Goal: Task Accomplishment & Management: Use online tool/utility

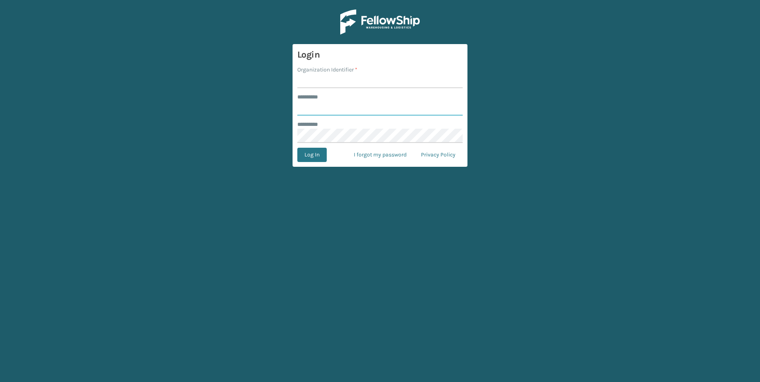
type input "***"
click at [323, 76] on input "Organization Identifier *" at bounding box center [379, 81] width 165 height 14
click at [325, 80] on input "Organization Identifier *" at bounding box center [379, 81] width 165 height 14
type input "Fellowship - West"
click at [320, 157] on button "Log In" at bounding box center [311, 155] width 29 height 14
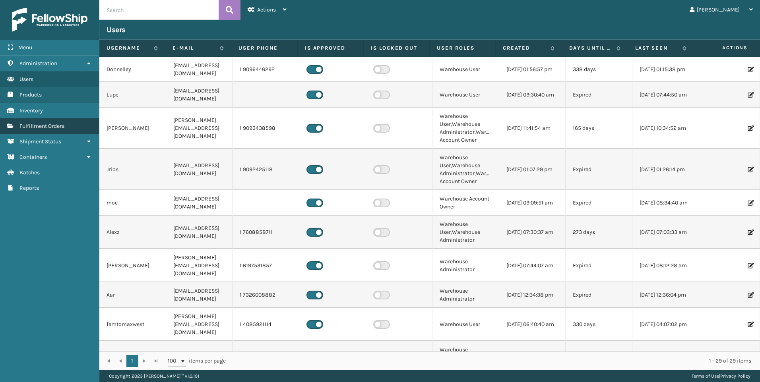
click at [45, 125] on span "Fulfillment Orders" at bounding box center [41, 126] width 45 height 7
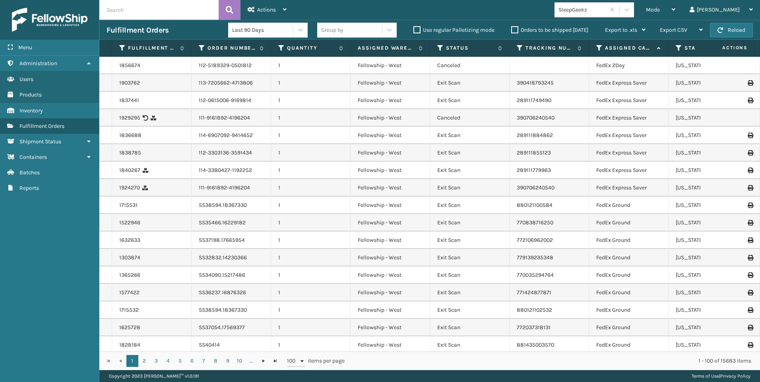
click at [660, 12] on span "Mode" at bounding box center [653, 9] width 14 height 7
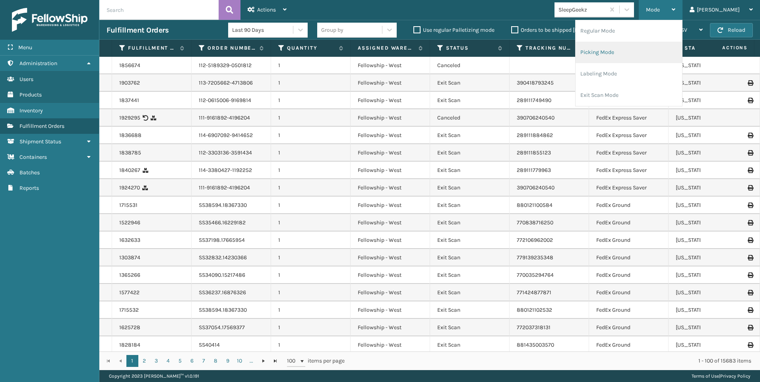
click at [660, 46] on li "Picking Mode" at bounding box center [629, 52] width 107 height 21
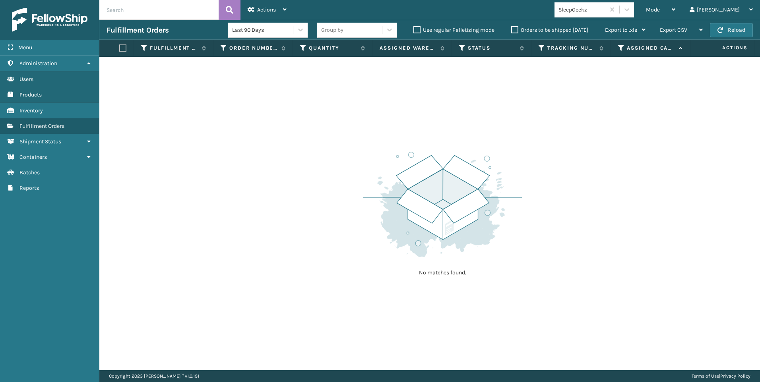
click at [606, 7] on div "SleepGeekz" at bounding box center [582, 10] width 47 height 8
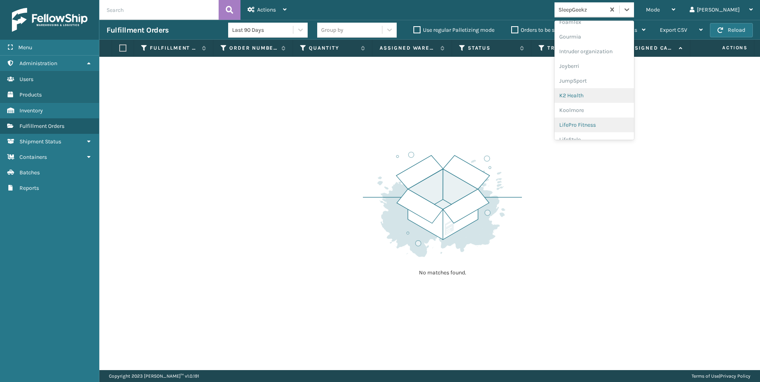
scroll to position [239, 0]
click at [622, 72] on div "Koolmore" at bounding box center [595, 70] width 80 height 15
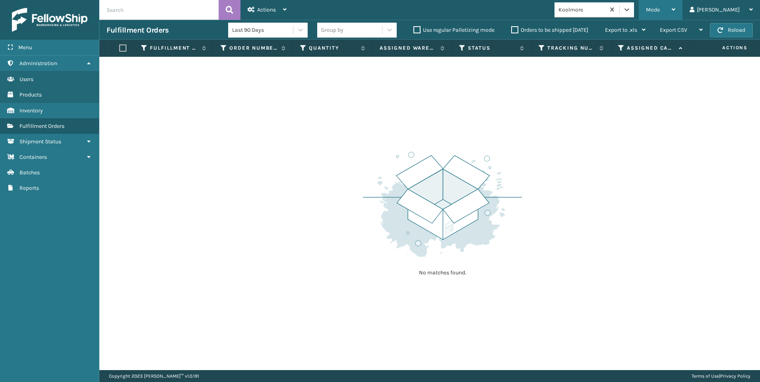
click at [660, 8] on span "Mode" at bounding box center [653, 9] width 14 height 7
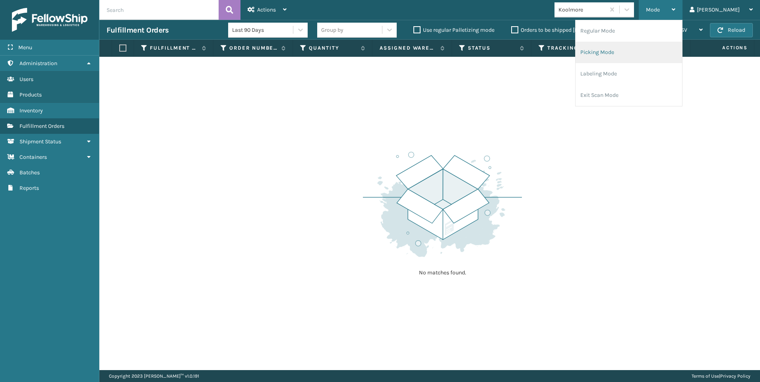
click at [654, 50] on li "Picking Mode" at bounding box center [629, 52] width 107 height 21
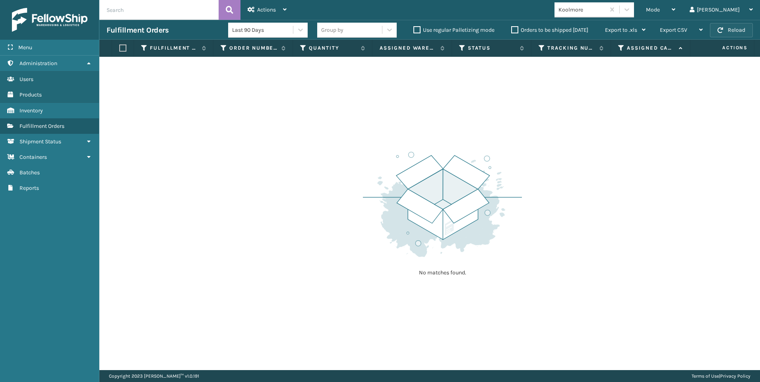
click at [736, 28] on button "Reload" at bounding box center [731, 30] width 43 height 14
click at [713, 30] on button "Reload" at bounding box center [731, 30] width 43 height 14
click at [606, 13] on div "Koolmore" at bounding box center [582, 10] width 47 height 8
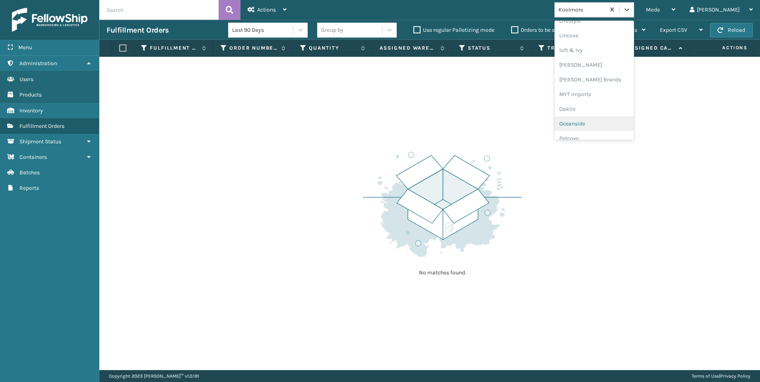
scroll to position [399, 0]
click at [616, 115] on div "SleepGeekz" at bounding box center [595, 116] width 80 height 15
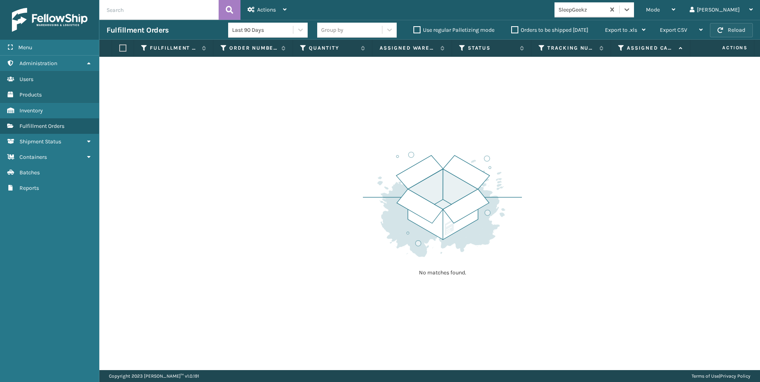
click at [728, 27] on button "Reload" at bounding box center [731, 30] width 43 height 14
drag, startPoint x: 628, startPoint y: 13, endPoint x: 631, endPoint y: 17, distance: 5.5
click at [606, 12] on div "SleepGeekz" at bounding box center [582, 10] width 47 height 8
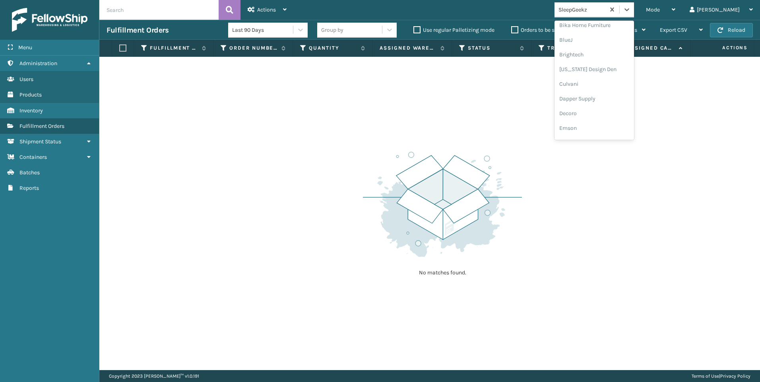
scroll to position [239, 0]
click at [623, 70] on div "Koolmore" at bounding box center [595, 70] width 80 height 15
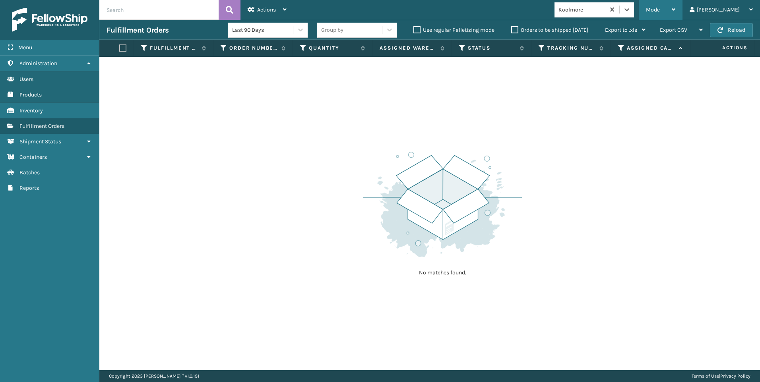
click at [660, 7] on span "Mode" at bounding box center [653, 9] width 14 height 7
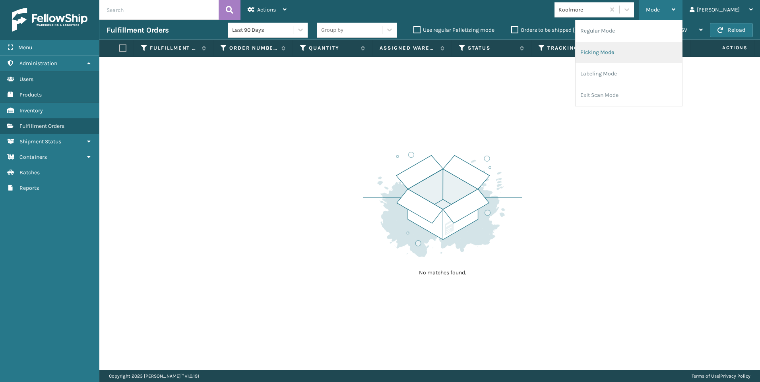
click at [637, 53] on li "Picking Mode" at bounding box center [629, 52] width 107 height 21
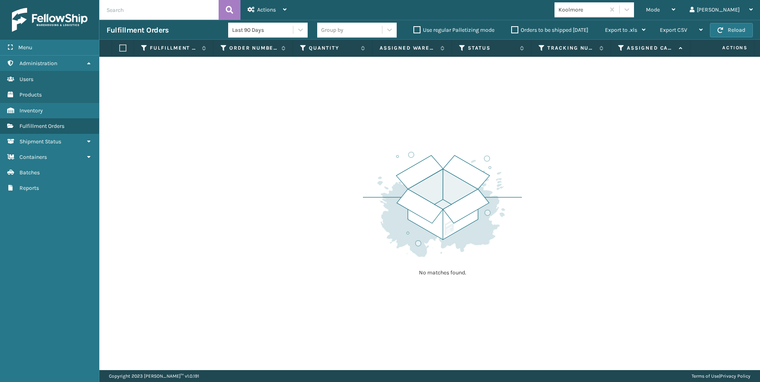
click at [722, 38] on div "Fulfillment Orders Last 90 Days Group by Use regular Palletizing mode Orders to…" at bounding box center [429, 30] width 661 height 20
click at [725, 34] on button "Reload" at bounding box center [731, 30] width 43 height 14
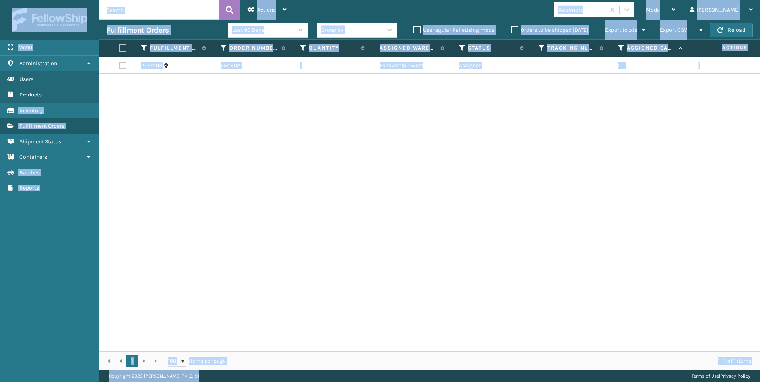
click at [259, 382] on html "Menu Administration Users Products Inventory Fulfillment Orders Shipment Status…" at bounding box center [380, 191] width 760 height 382
drag, startPoint x: 259, startPoint y: 382, endPoint x: 379, endPoint y: 217, distance: 203.7
click at [379, 217] on div "2122493 6548021 1 Fellowship - West Assigned LTL [US_STATE]" at bounding box center [429, 204] width 661 height 295
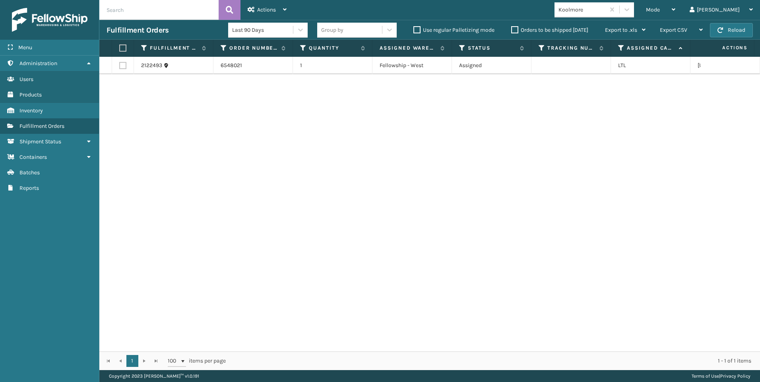
drag, startPoint x: 678, startPoint y: 214, endPoint x: 671, endPoint y: 186, distance: 29.5
click at [678, 214] on div "2122493 6548021 1 Fellowship - West Assigned LTL [US_STATE]" at bounding box center [429, 204] width 661 height 295
click at [125, 64] on label at bounding box center [122, 65] width 7 height 7
click at [120, 64] on input "checkbox" at bounding box center [119, 64] width 0 height 5
checkbox input "true"
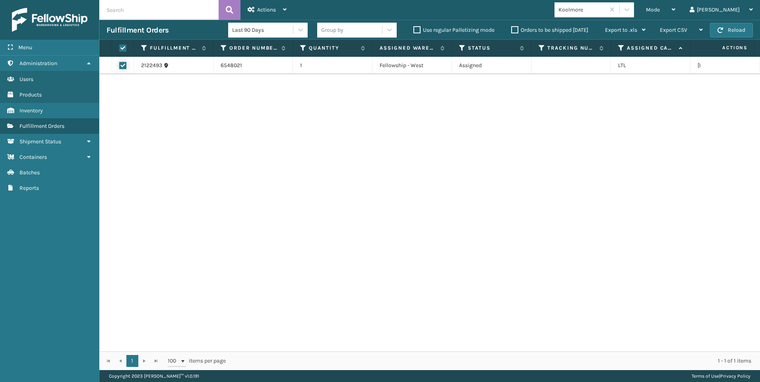
checkbox input "true"
click at [250, 9] on icon at bounding box center [251, 10] width 7 height 6
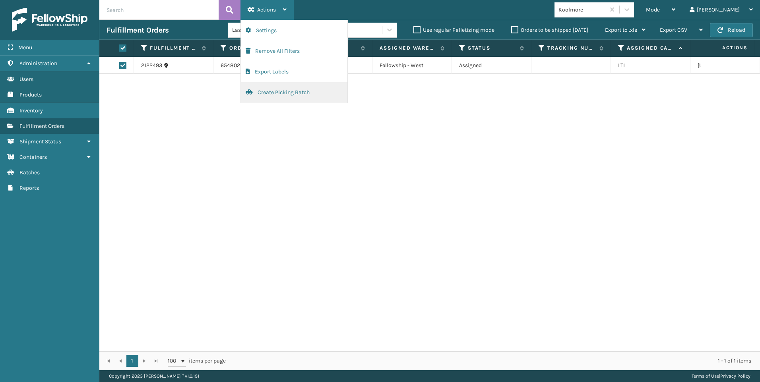
click at [268, 83] on button "Create Picking Batch" at bounding box center [294, 92] width 107 height 21
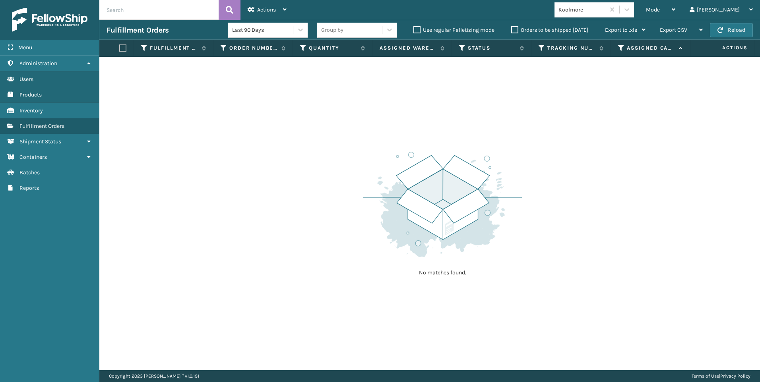
click at [163, 12] on input "text" at bounding box center [158, 10] width 119 height 20
drag, startPoint x: 688, startPoint y: 9, endPoint x: 685, endPoint y: 15, distance: 7.0
click at [660, 9] on span "Mode" at bounding box center [653, 9] width 14 height 7
click at [679, 20] on li "Regular Mode" at bounding box center [629, 20] width 107 height 0
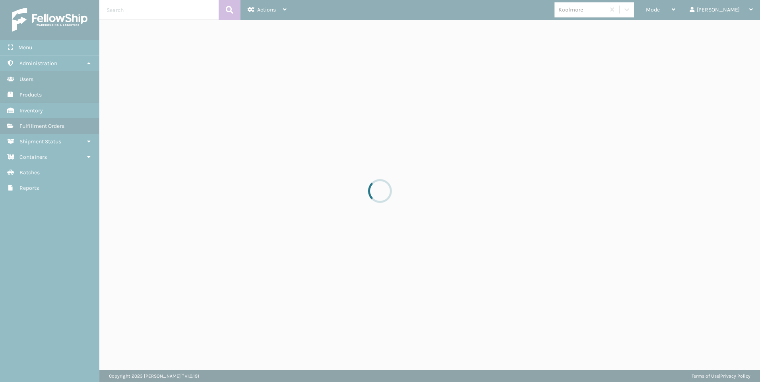
click at [151, 8] on div at bounding box center [380, 191] width 760 height 382
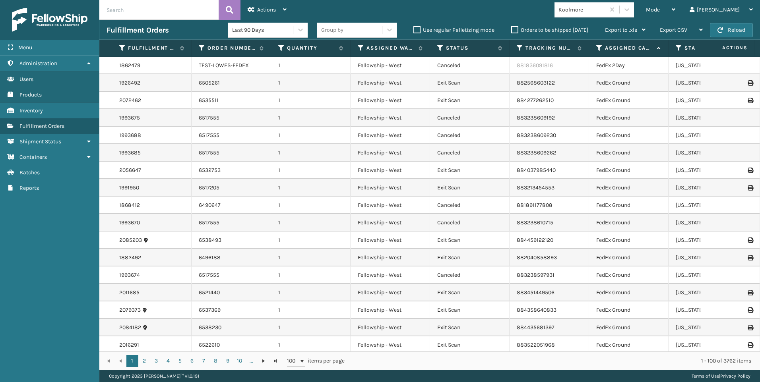
click at [151, 8] on input "text" at bounding box center [158, 10] width 119 height 20
paste input "2122493"
type input "2122493"
click at [227, 5] on icon at bounding box center [230, 10] width 8 height 12
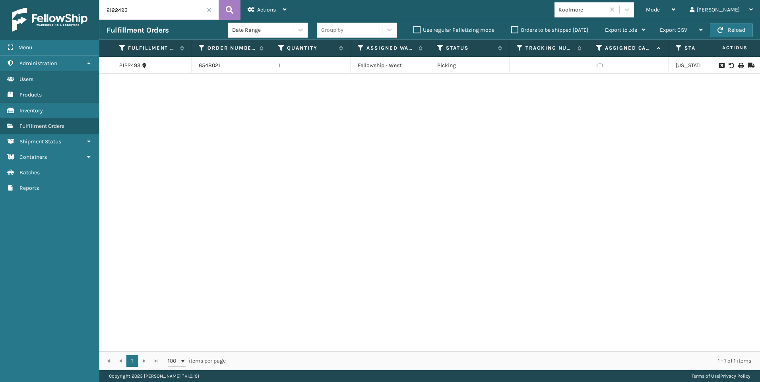
click at [738, 67] on icon at bounding box center [740, 66] width 5 height 6
click at [208, 8] on span at bounding box center [209, 10] width 5 height 5
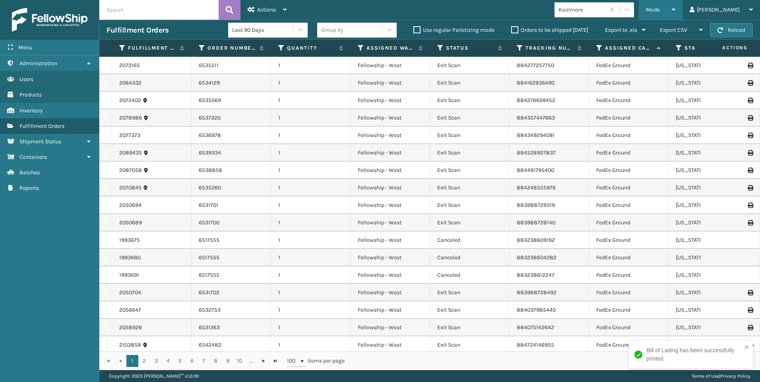
click at [660, 10] on span "Mode" at bounding box center [653, 9] width 14 height 7
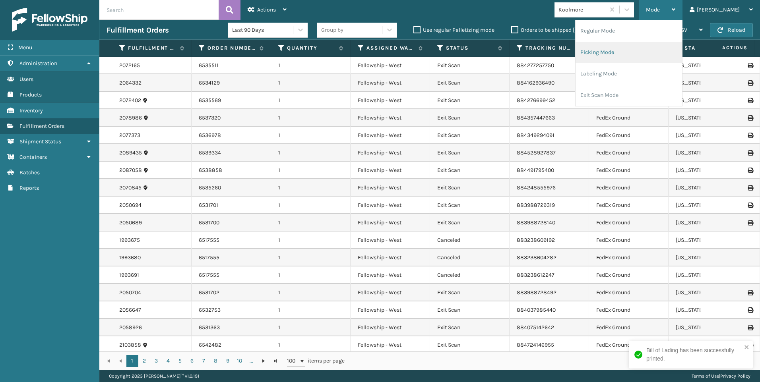
click at [669, 53] on li "Picking Mode" at bounding box center [629, 52] width 107 height 21
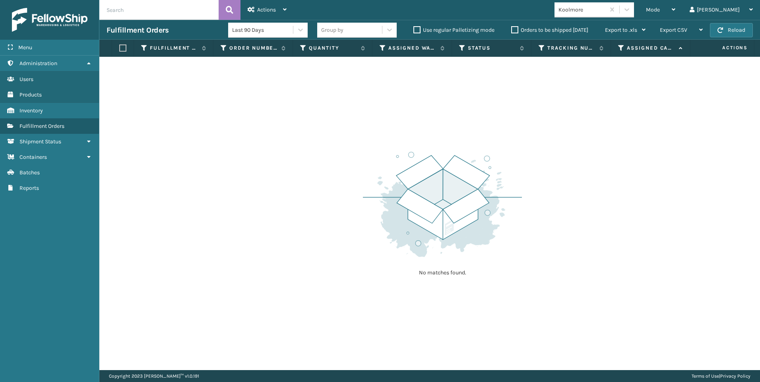
click at [606, 10] on div "Koolmore" at bounding box center [582, 10] width 47 height 8
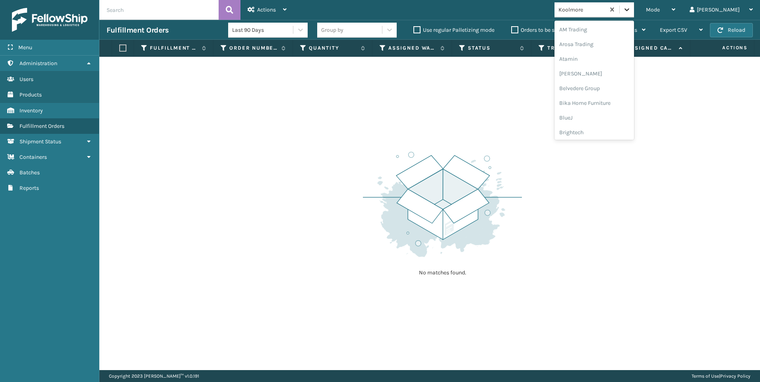
scroll to position [181, 0]
click at [679, 7] on div "Mode Regular Mode Picking Mode Labeling Mode Exit Scan Mode" at bounding box center [661, 10] width 44 height 20
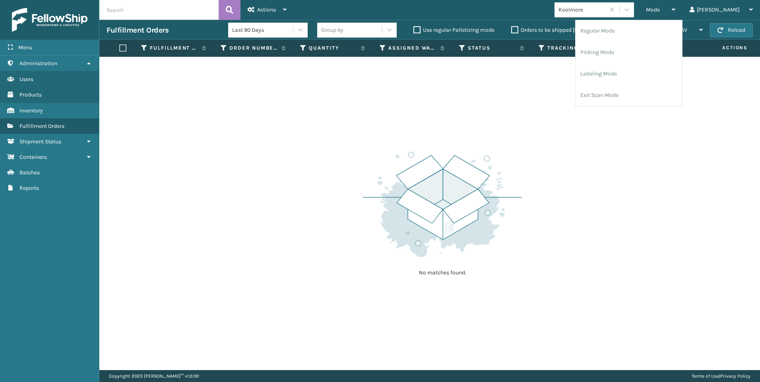
click at [604, 12] on div "Koolmore" at bounding box center [582, 10] width 47 height 8
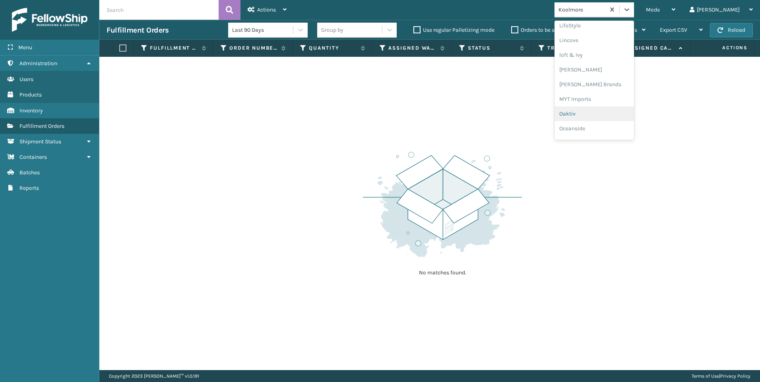
scroll to position [399, 0]
click at [629, 112] on div "SleepGeekz" at bounding box center [595, 116] width 80 height 15
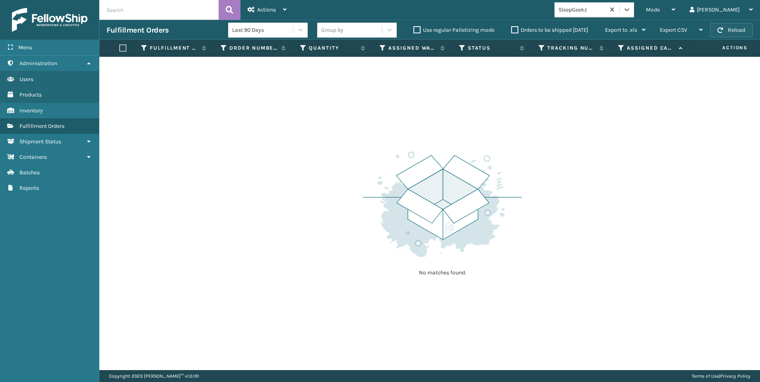
click at [727, 30] on button "Reload" at bounding box center [731, 30] width 43 height 14
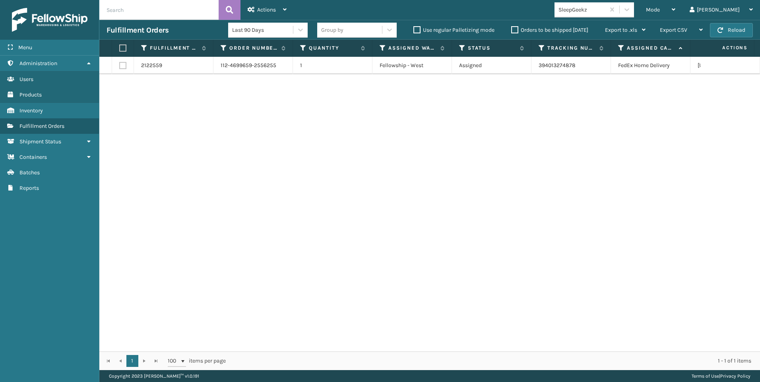
click at [606, 7] on div "SleepGeekz" at bounding box center [582, 10] width 47 height 8
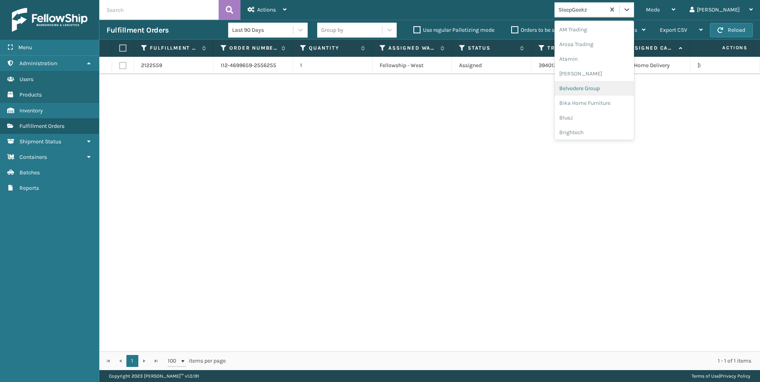
scroll to position [252, 0]
click at [631, 62] on div "Koolmore" at bounding box center [595, 57] width 80 height 15
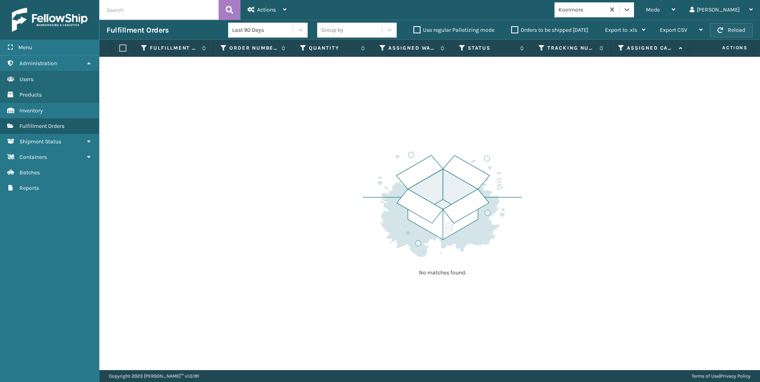
click at [728, 26] on button "Reload" at bounding box center [731, 30] width 43 height 14
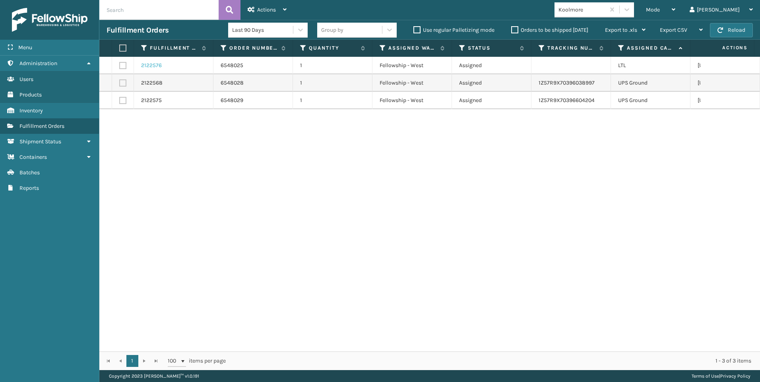
click at [154, 65] on link "2122576" at bounding box center [151, 66] width 21 height 8
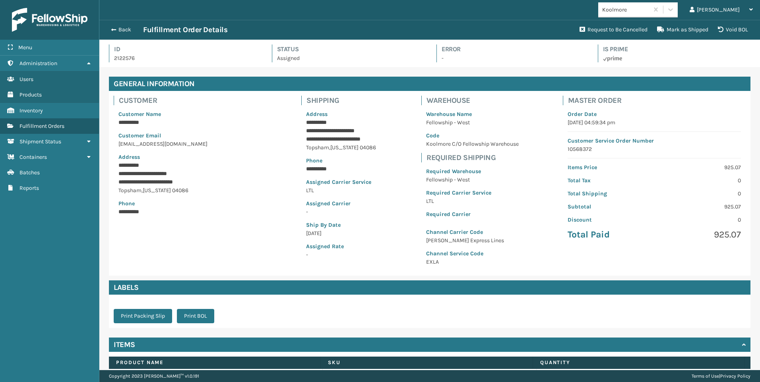
click at [598, 121] on p "[DATE] 04:59:34 pm" at bounding box center [654, 122] width 173 height 8
click at [119, 29] on button "Back" at bounding box center [125, 29] width 37 height 7
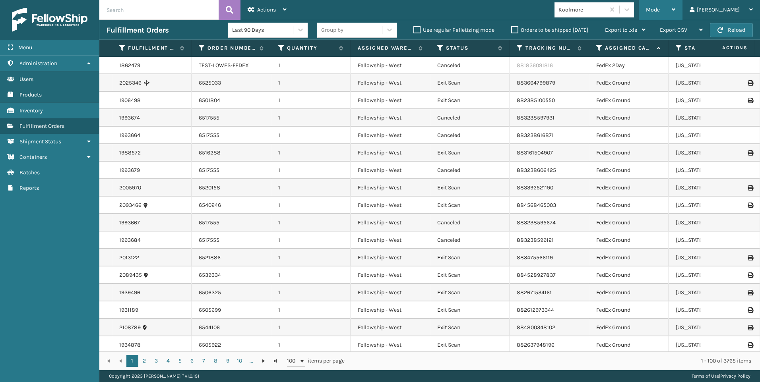
click at [677, 8] on div "Mode Regular Mode Picking Mode Labeling Mode Exit Scan Mode" at bounding box center [661, 10] width 44 height 20
